Goal: Information Seeking & Learning: Learn about a topic

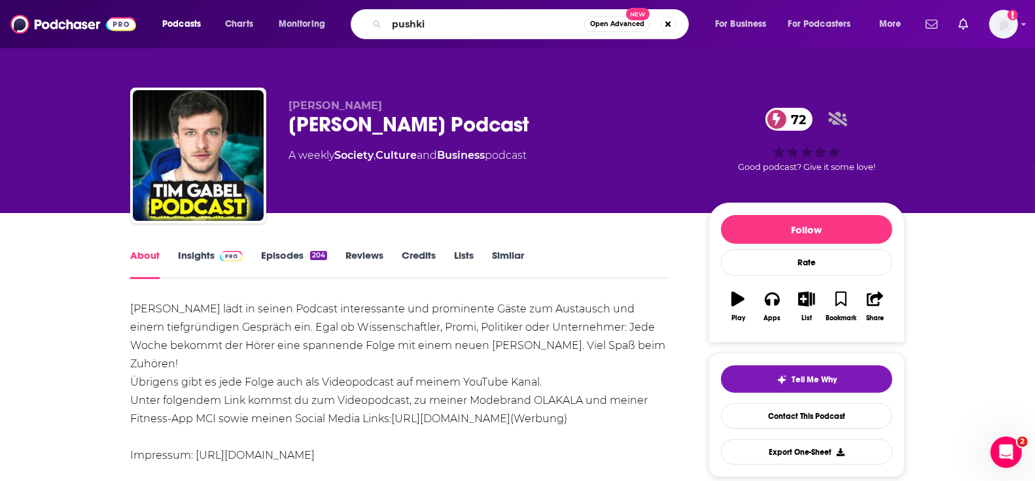
type input "pushkin"
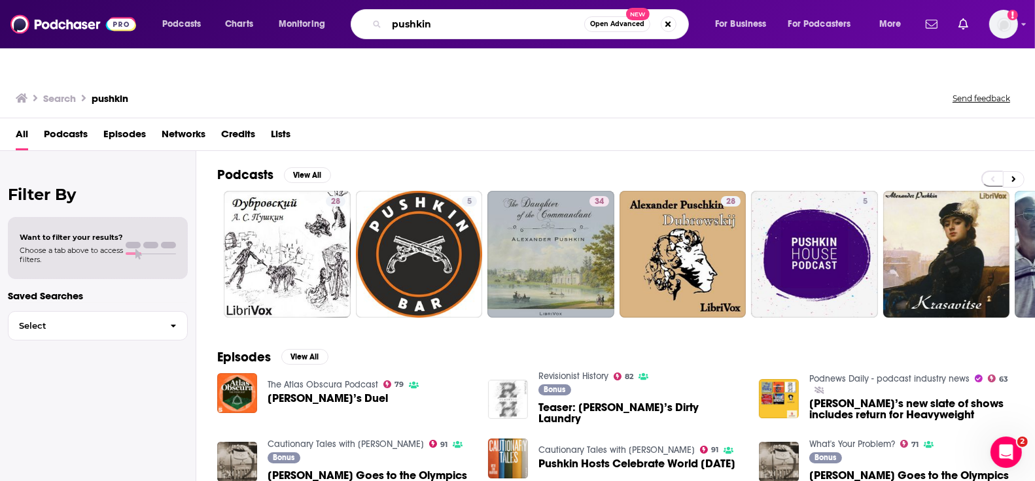
drag, startPoint x: 445, startPoint y: 28, endPoint x: 381, endPoint y: 28, distance: 64.1
click at [381, 28] on div "pushkin Open Advanced New" at bounding box center [520, 24] width 338 height 30
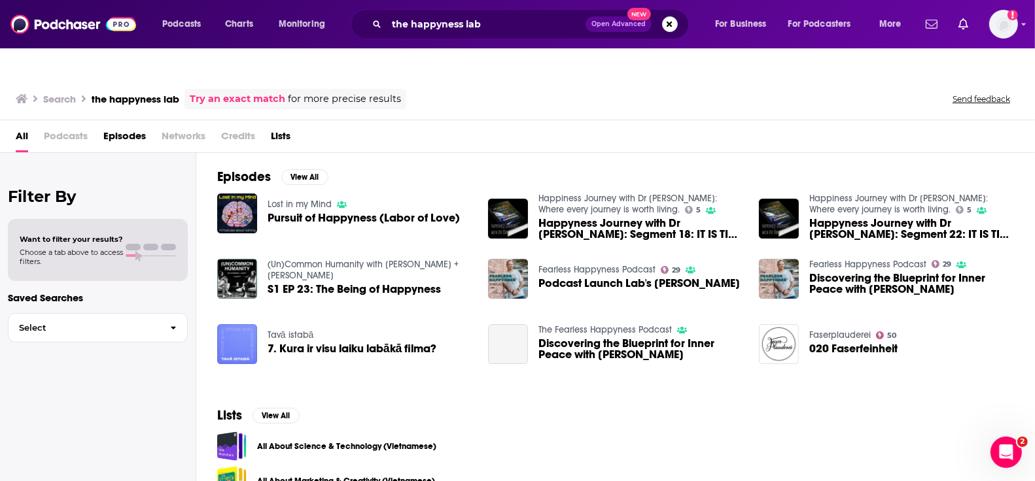
click at [69, 126] on span "Podcasts" at bounding box center [66, 139] width 44 height 27
click at [72, 126] on span "Podcasts" at bounding box center [66, 139] width 44 height 27
click at [500, 24] on input "the happyness lab" at bounding box center [486, 24] width 199 height 21
click at [55, 126] on span "Podcasts" at bounding box center [66, 139] width 44 height 27
click at [50, 126] on span "Podcasts" at bounding box center [66, 139] width 44 height 27
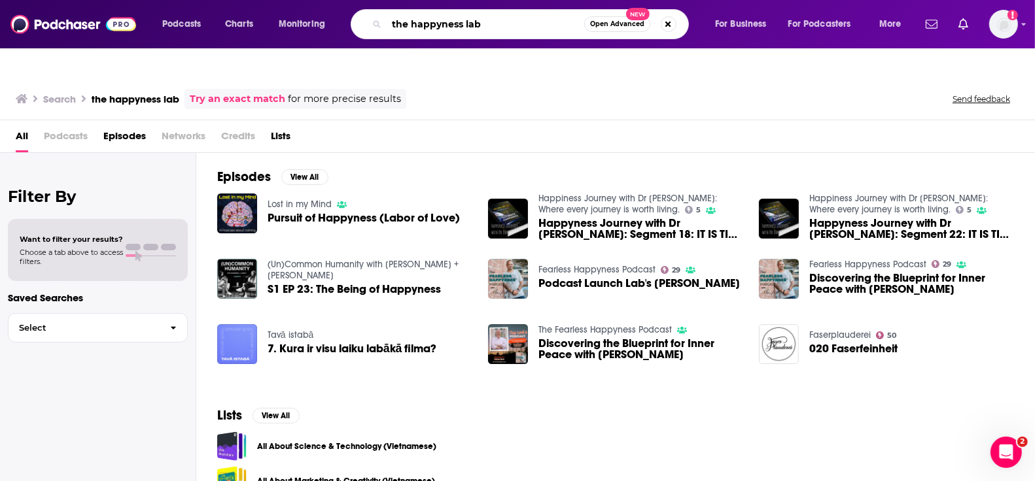
drag, startPoint x: 498, startPoint y: 23, endPoint x: 356, endPoint y: 23, distance: 141.9
click at [356, 23] on div "the happyness lab Open Advanced New" at bounding box center [520, 24] width 338 height 30
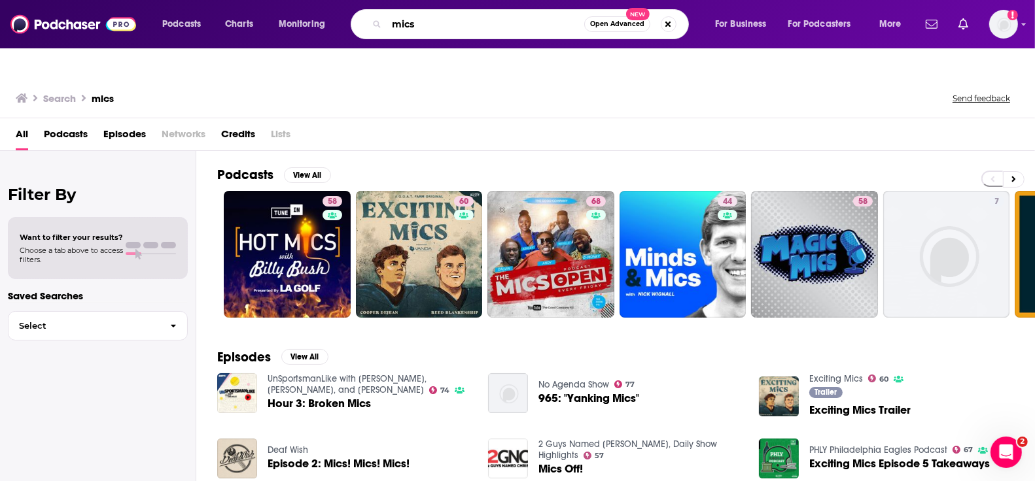
click at [470, 24] on input "mics" at bounding box center [486, 24] width 198 height 21
type input "micspod"
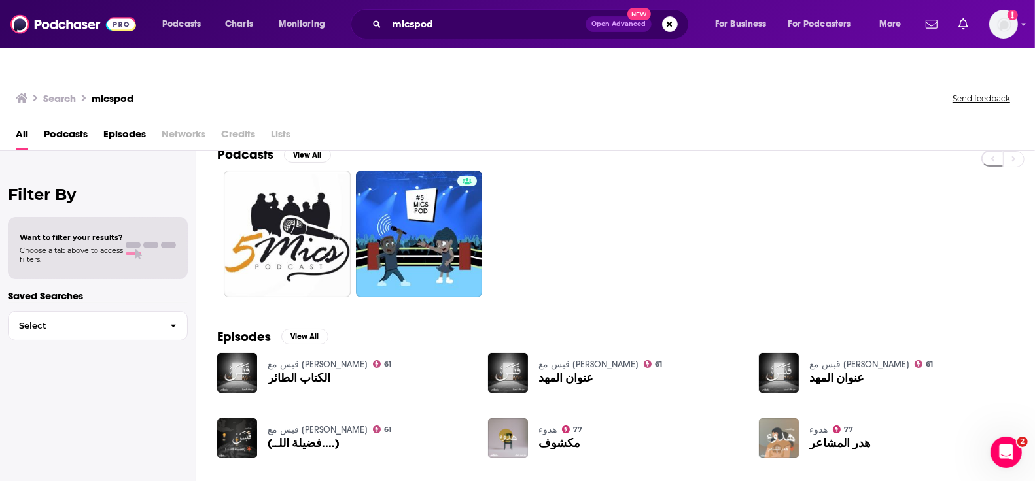
scroll to position [63, 0]
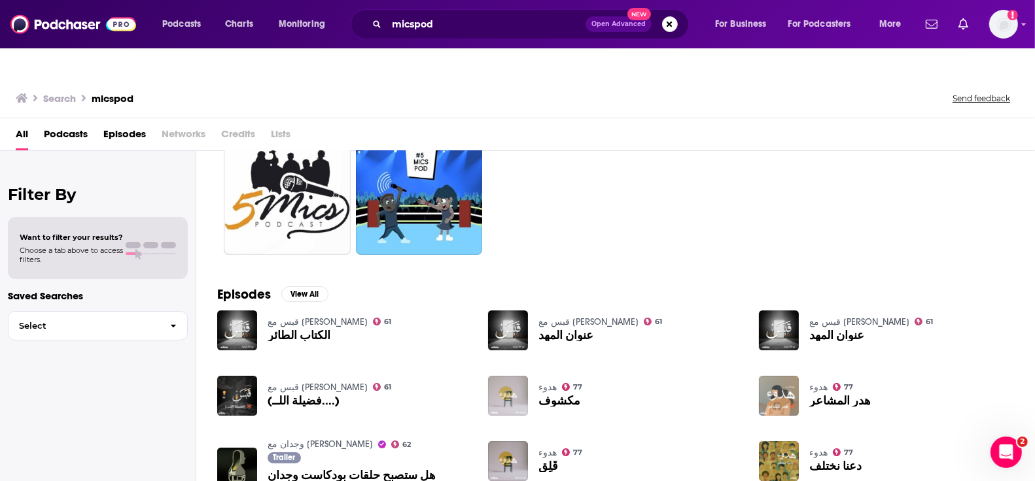
click at [513, 376] on img "مكشوف" at bounding box center [508, 396] width 40 height 40
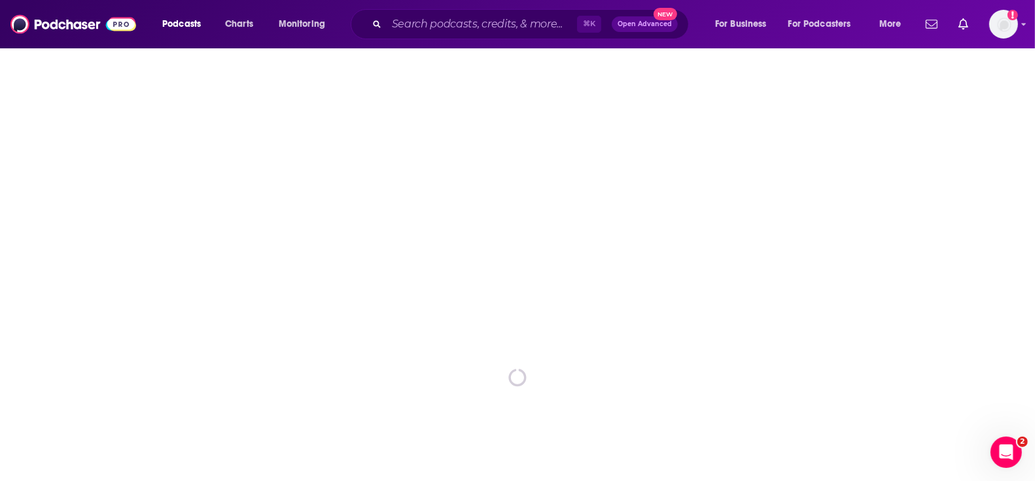
scroll to position [599, 0]
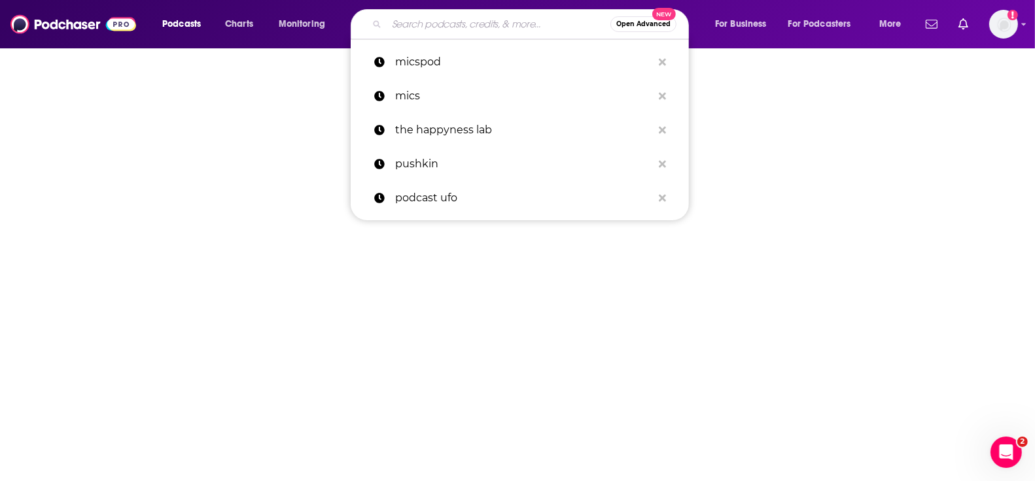
click at [491, 27] on input "Search podcasts, credits, & more..." at bounding box center [499, 24] width 224 height 21
click at [443, 68] on p "micspod" at bounding box center [523, 62] width 257 height 34
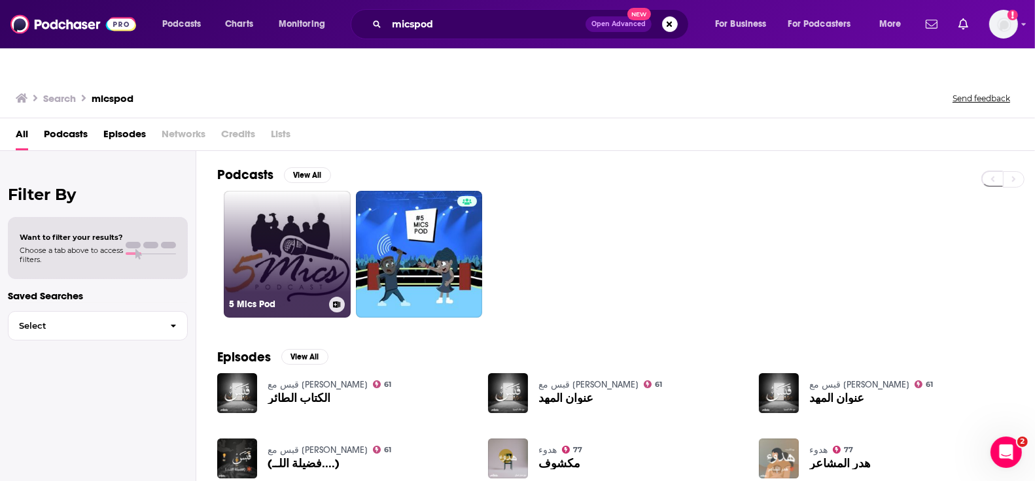
scroll to position [63, 0]
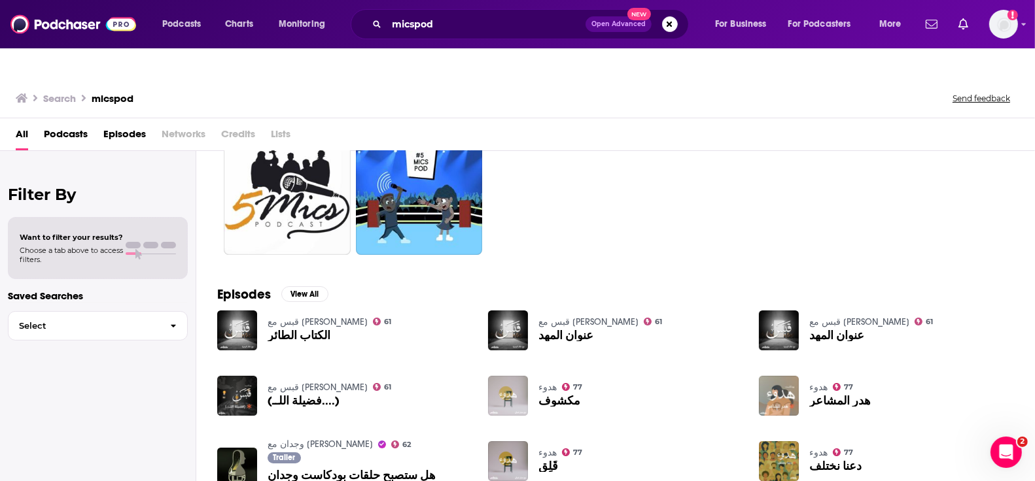
click at [517, 376] on img "مكشوف" at bounding box center [508, 396] width 40 height 40
